Goal: Information Seeking & Learning: Understand process/instructions

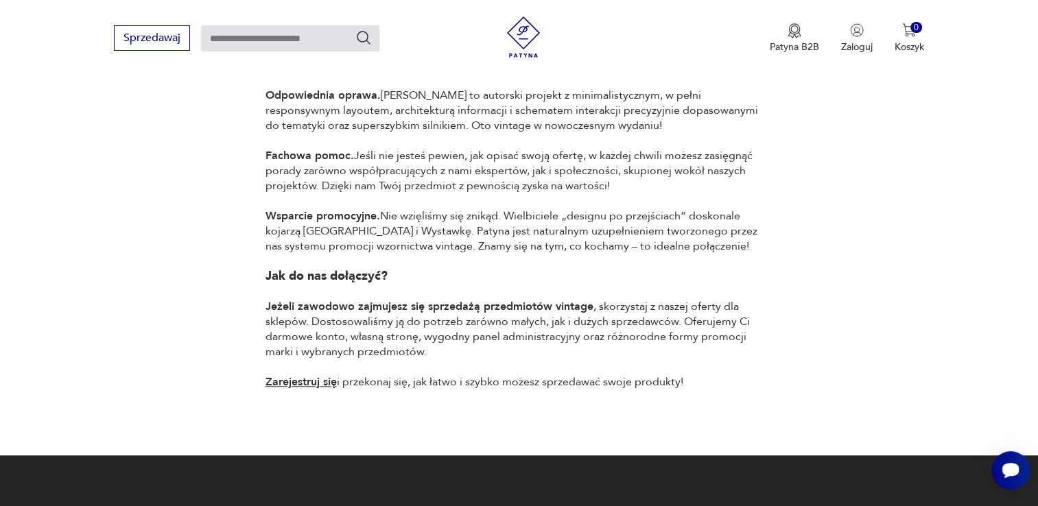
scroll to position [980, 0]
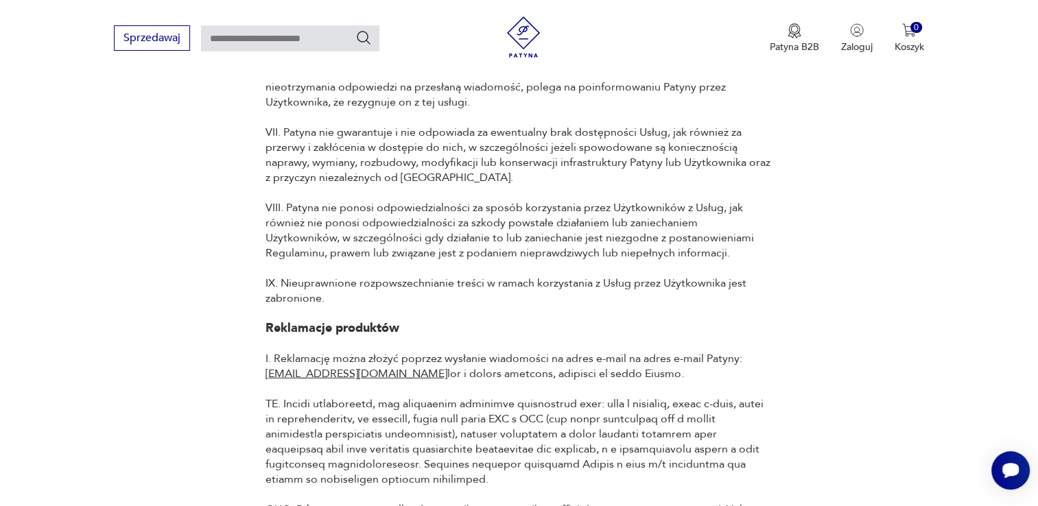
scroll to position [3821, 0]
